Goal: Use online tool/utility: Utilize a website feature to perform a specific function

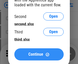
click at [39, 55] on span "Continue" at bounding box center [35, 55] width 15 height 4
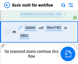
scroll to position [177, 0]
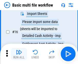
click at [19, 54] on img "button" at bounding box center [19, 52] width 6 height 6
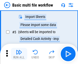
click at [19, 54] on img "button" at bounding box center [19, 52] width 6 height 6
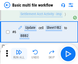
click at [19, 54] on img "button" at bounding box center [19, 52] width 6 height 6
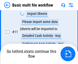
scroll to position [303, 0]
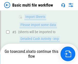
scroll to position [87, 0]
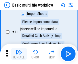
click at [19, 54] on img "button" at bounding box center [19, 52] width 6 height 6
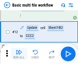
click at [19, 54] on img "button" at bounding box center [19, 52] width 6 height 6
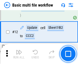
scroll to position [239, 0]
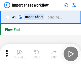
click at [19, 54] on img "button" at bounding box center [20, 52] width 6 height 6
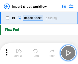
scroll to position [2, 0]
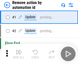
click at [19, 54] on img "button" at bounding box center [19, 52] width 6 height 6
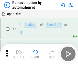
scroll to position [19, 0]
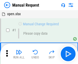
scroll to position [17, 0]
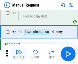
click at [19, 54] on img "button" at bounding box center [19, 52] width 6 height 6
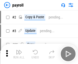
click at [19, 54] on img "button" at bounding box center [19, 52] width 6 height 6
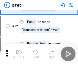
scroll to position [37, 0]
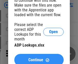
click at [39, 58] on span "Continue" at bounding box center [35, 60] width 15 height 4
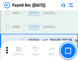
scroll to position [2714, 0]
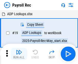
click at [19, 54] on img "button" at bounding box center [19, 52] width 6 height 6
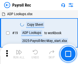
scroll to position [31, 0]
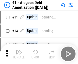
click at [19, 54] on img "button" at bounding box center [19, 52] width 6 height 6
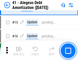
scroll to position [63, 0]
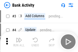
click at [19, 42] on img "button" at bounding box center [19, 40] width 6 height 6
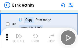
scroll to position [27, 0]
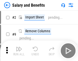
click at [19, 50] on img "button" at bounding box center [19, 49] width 6 height 6
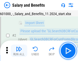
scroll to position [37, 0]
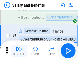
click at [19, 50] on img "button" at bounding box center [19, 49] width 6 height 6
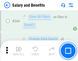
scroll to position [2384, 0]
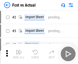
click at [19, 50] on img "button" at bounding box center [19, 52] width 6 height 6
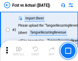
scroll to position [48, 0]
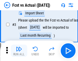
click at [19, 50] on img "button" at bounding box center [19, 49] width 6 height 6
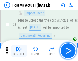
scroll to position [76, 0]
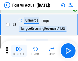
click at [19, 50] on img "button" at bounding box center [19, 49] width 6 height 6
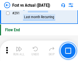
scroll to position [2410, 0]
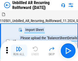
click at [19, 50] on img "button" at bounding box center [19, 49] width 6 height 6
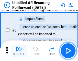
scroll to position [48, 0]
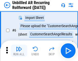
click at [19, 50] on img "button" at bounding box center [19, 49] width 6 height 6
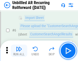
scroll to position [82, 0]
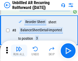
click at [19, 50] on img "button" at bounding box center [19, 49] width 6 height 6
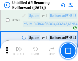
scroll to position [1730, 0]
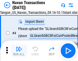
click at [19, 50] on img "button" at bounding box center [19, 49] width 6 height 6
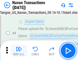
scroll to position [44, 0]
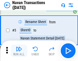
click at [19, 50] on img "button" at bounding box center [19, 49] width 6 height 6
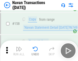
scroll to position [1651, 0]
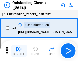
click at [19, 50] on img "button" at bounding box center [19, 49] width 6 height 6
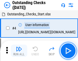
scroll to position [53, 0]
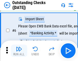
click at [19, 50] on img "button" at bounding box center [19, 49] width 6 height 6
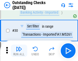
click at [19, 50] on img "button" at bounding box center [19, 49] width 6 height 6
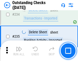
scroll to position [1546, 0]
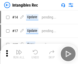
click at [19, 54] on img "button" at bounding box center [19, 52] width 6 height 6
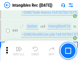
scroll to position [198, 0]
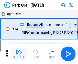
click at [19, 50] on img "button" at bounding box center [19, 52] width 6 height 6
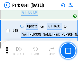
scroll to position [637, 0]
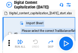
scroll to position [48, 0]
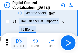
click at [19, 43] on img "button" at bounding box center [19, 41] width 6 height 6
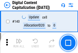
scroll to position [540, 0]
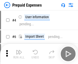
click at [19, 50] on img "button" at bounding box center [19, 52] width 6 height 6
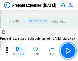
scroll to position [1400, 0]
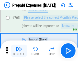
click at [19, 50] on img "button" at bounding box center [19, 49] width 6 height 6
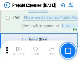
scroll to position [1426, 0]
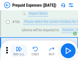
click at [19, 50] on img "button" at bounding box center [19, 49] width 6 height 6
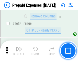
scroll to position [4958, 0]
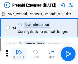
click at [19, 54] on img "button" at bounding box center [19, 52] width 6 height 6
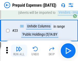
click at [19, 50] on img "button" at bounding box center [19, 49] width 6 height 6
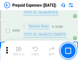
scroll to position [1773, 0]
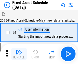
click at [19, 54] on img "button" at bounding box center [19, 52] width 6 height 6
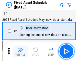
scroll to position [53, 0]
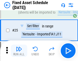
click at [19, 50] on img "button" at bounding box center [19, 49] width 6 height 6
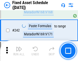
scroll to position [1577, 0]
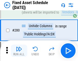
click at [19, 50] on img "button" at bounding box center [19, 49] width 6 height 6
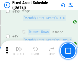
scroll to position [2276, 0]
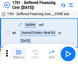
click at [19, 54] on img "button" at bounding box center [19, 52] width 6 height 6
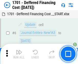
scroll to position [61, 0]
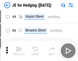
click at [19, 50] on img "button" at bounding box center [19, 49] width 6 height 6
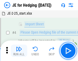
scroll to position [29, 0]
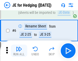
click at [19, 50] on img "button" at bounding box center [19, 49] width 6 height 6
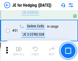
scroll to position [330, 0]
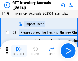
click at [19, 50] on img "button" at bounding box center [19, 49] width 6 height 6
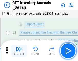
scroll to position [33, 0]
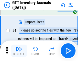
click at [19, 50] on img "button" at bounding box center [19, 49] width 6 height 6
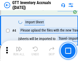
scroll to position [59, 0]
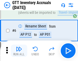
click at [19, 50] on img "button" at bounding box center [19, 49] width 6 height 6
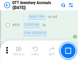
scroll to position [3865, 0]
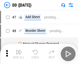
click at [19, 54] on img "button" at bounding box center [19, 52] width 6 height 6
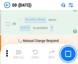
scroll to position [49, 0]
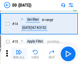
click at [19, 54] on img "button" at bounding box center [19, 52] width 6 height 6
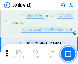
scroll to position [131, 0]
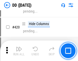
click at [19, 50] on img "button" at bounding box center [19, 49] width 6 height 6
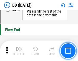
scroll to position [2437, 0]
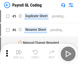
click at [19, 54] on img "button" at bounding box center [19, 52] width 6 height 6
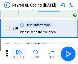
click at [19, 54] on img "button" at bounding box center [19, 52] width 6 height 6
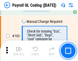
scroll to position [1195, 0]
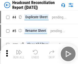
click at [19, 54] on img "button" at bounding box center [19, 52] width 6 height 6
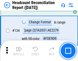
scroll to position [612, 0]
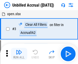
click at [19, 54] on img "button" at bounding box center [19, 52] width 6 height 6
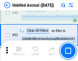
scroll to position [462, 0]
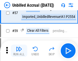
click at [19, 50] on img "button" at bounding box center [19, 49] width 6 height 6
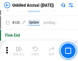
scroll to position [1517, 0]
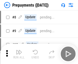
click at [19, 54] on img "button" at bounding box center [19, 52] width 6 height 6
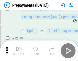
scroll to position [32, 0]
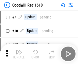
click at [19, 54] on img "button" at bounding box center [19, 52] width 6 height 6
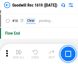
scroll to position [87, 0]
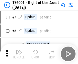
click at [19, 54] on img "button" at bounding box center [19, 52] width 6 height 6
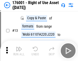
scroll to position [33, 0]
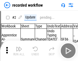
click at [19, 50] on img "button" at bounding box center [19, 49] width 6 height 6
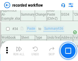
scroll to position [1592, 0]
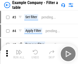
click at [19, 54] on img "button" at bounding box center [19, 52] width 6 height 6
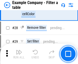
scroll to position [466, 0]
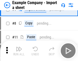
click at [19, 50] on img "button" at bounding box center [19, 49] width 6 height 6
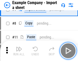
scroll to position [43, 0]
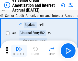
click at [19, 50] on img "button" at bounding box center [19, 49] width 6 height 6
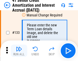
click at [19, 50] on img "button" at bounding box center [19, 49] width 6 height 6
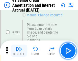
scroll to position [532, 0]
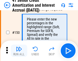
click at [19, 50] on img "button" at bounding box center [19, 49] width 6 height 6
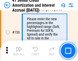
scroll to position [586, 0]
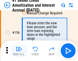
click at [19, 50] on img "button" at bounding box center [19, 49] width 6 height 6
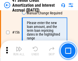
scroll to position [621, 0]
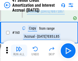
click at [19, 50] on img "button" at bounding box center [19, 49] width 6 height 6
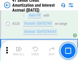
scroll to position [1141, 0]
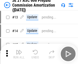
click at [19, 50] on img "button" at bounding box center [19, 52] width 6 height 6
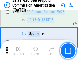
scroll to position [937, 0]
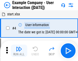
click at [19, 50] on img "button" at bounding box center [19, 49] width 6 height 6
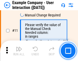
scroll to position [110, 0]
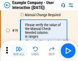
click at [19, 50] on img "button" at bounding box center [19, 49] width 6 height 6
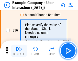
click at [19, 50] on img "button" at bounding box center [19, 49] width 6 height 6
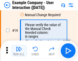
click at [19, 50] on img "button" at bounding box center [19, 49] width 6 height 6
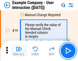
scroll to position [141, 0]
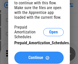
click at [39, 58] on span "Continue" at bounding box center [35, 58] width 15 height 4
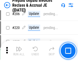
scroll to position [660, 0]
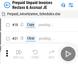
click at [19, 50] on img "button" at bounding box center [19, 52] width 6 height 6
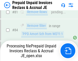
scroll to position [364, 0]
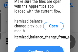
click at [39, 50] on span "Continue" at bounding box center [35, 52] width 15 height 4
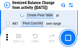
scroll to position [498, 0]
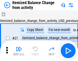
scroll to position [8, 0]
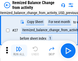
click at [19, 50] on img "button" at bounding box center [19, 49] width 6 height 6
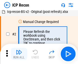
click at [19, 54] on img "button" at bounding box center [19, 52] width 6 height 6
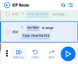
click at [19, 54] on img "button" at bounding box center [19, 52] width 6 height 6
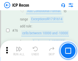
scroll to position [458, 0]
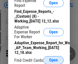
click at [53, 60] on span "Open" at bounding box center [53, 61] width 9 height 4
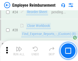
scroll to position [238, 0]
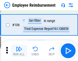
click at [19, 50] on img "button" at bounding box center [19, 49] width 6 height 6
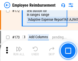
click at [19, 50] on img "button" at bounding box center [19, 49] width 6 height 6
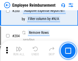
scroll to position [1288, 0]
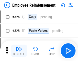
click at [19, 50] on img "button" at bounding box center [19, 49] width 6 height 6
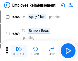
click at [19, 50] on img "button" at bounding box center [19, 49] width 6 height 6
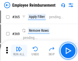
scroll to position [2625, 0]
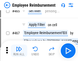
click at [19, 50] on img "button" at bounding box center [19, 49] width 6 height 6
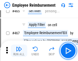
click at [19, 50] on img "button" at bounding box center [19, 49] width 6 height 6
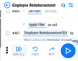
click at [19, 50] on img "button" at bounding box center [19, 49] width 6 height 6
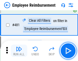
scroll to position [3145, 0]
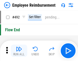
click at [19, 50] on img "button" at bounding box center [19, 49] width 6 height 6
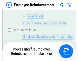
scroll to position [104, 0]
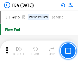
scroll to position [4559, 0]
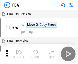
scroll to position [5, 0]
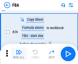
click at [19, 54] on img "button" at bounding box center [19, 52] width 6 height 6
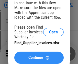
click at [39, 58] on span "Continue" at bounding box center [35, 58] width 15 height 4
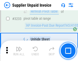
scroll to position [12402, 0]
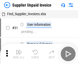
scroll to position [17, 0]
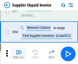
click at [19, 54] on img "button" at bounding box center [19, 52] width 6 height 6
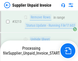
scroll to position [12319, 0]
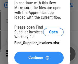
click at [39, 58] on span "Continue" at bounding box center [35, 58] width 15 height 4
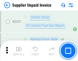
scroll to position [12402, 0]
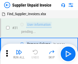
scroll to position [17, 0]
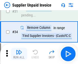
click at [19, 54] on img "button" at bounding box center [19, 52] width 6 height 6
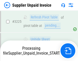
scroll to position [12319, 0]
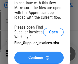
click at [39, 58] on span "Continue" at bounding box center [35, 58] width 15 height 4
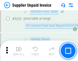
scroll to position [12402, 0]
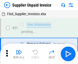
scroll to position [17, 0]
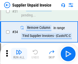
click at [19, 54] on img "button" at bounding box center [19, 52] width 6 height 6
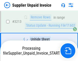
scroll to position [12297, 0]
